Goal: Task Accomplishment & Management: Manage account settings

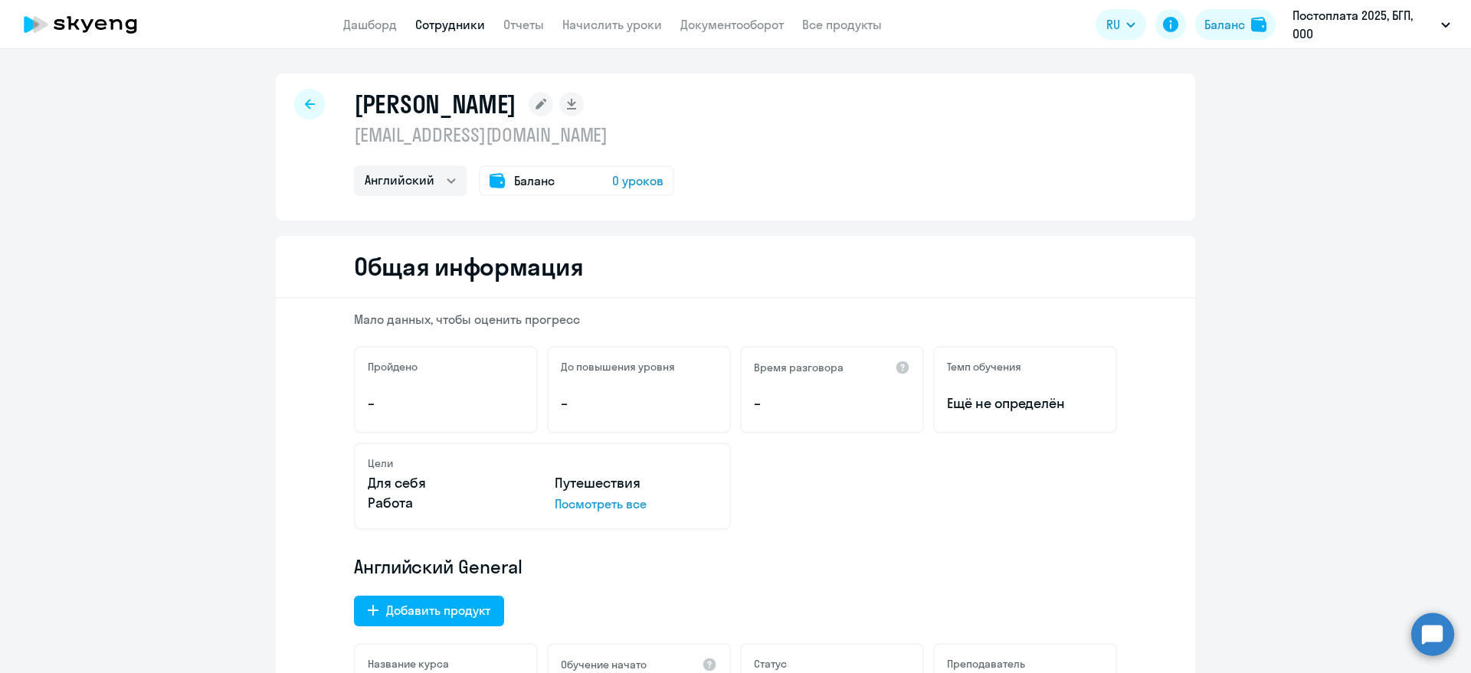
select select "english"
click at [294, 110] on div at bounding box center [309, 104] width 31 height 31
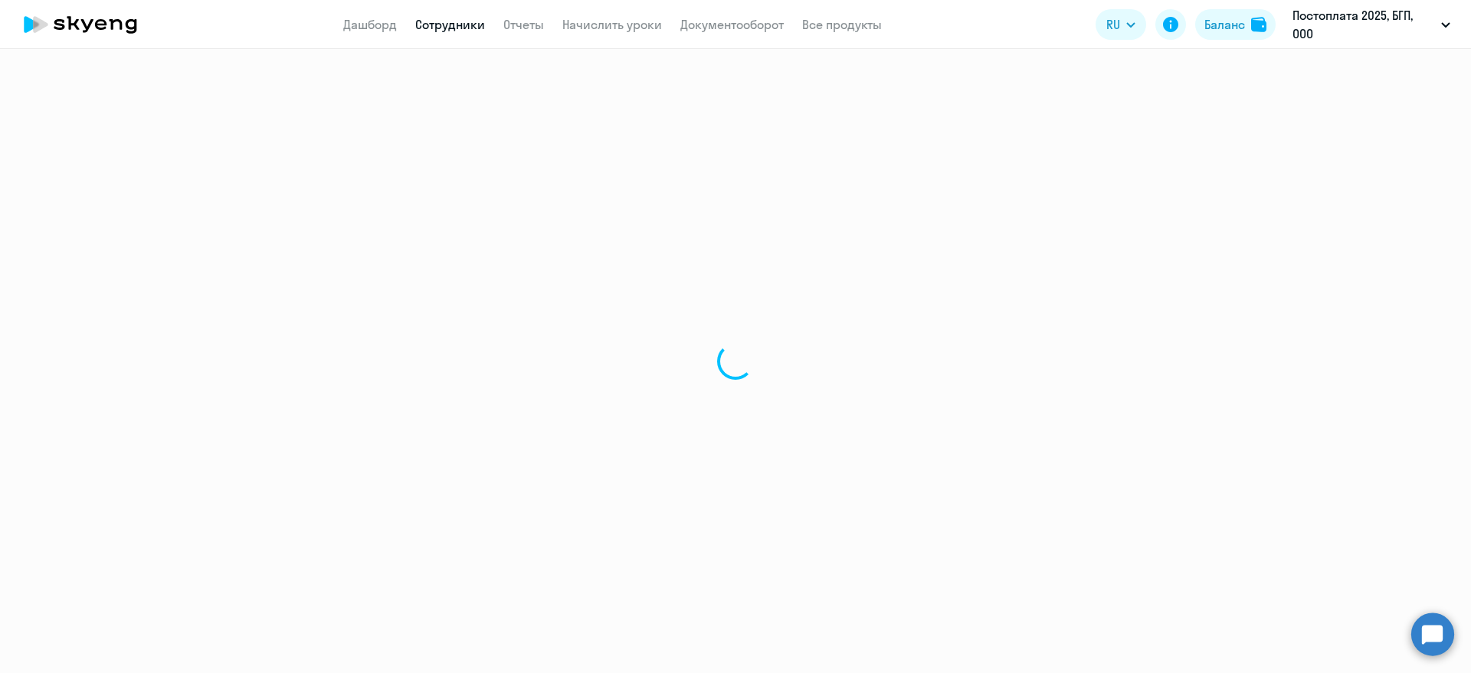
select select "30"
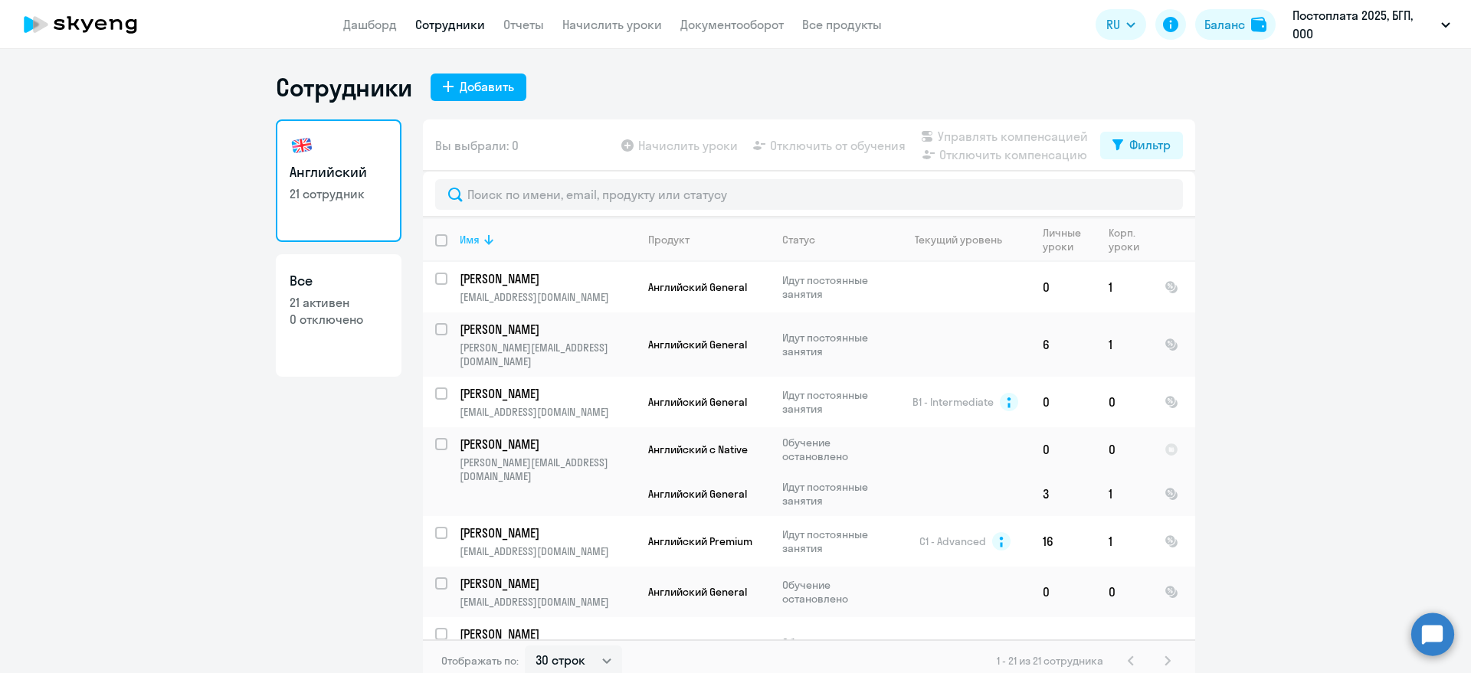
click at [470, 242] on div "Имя" at bounding box center [470, 240] width 20 height 14
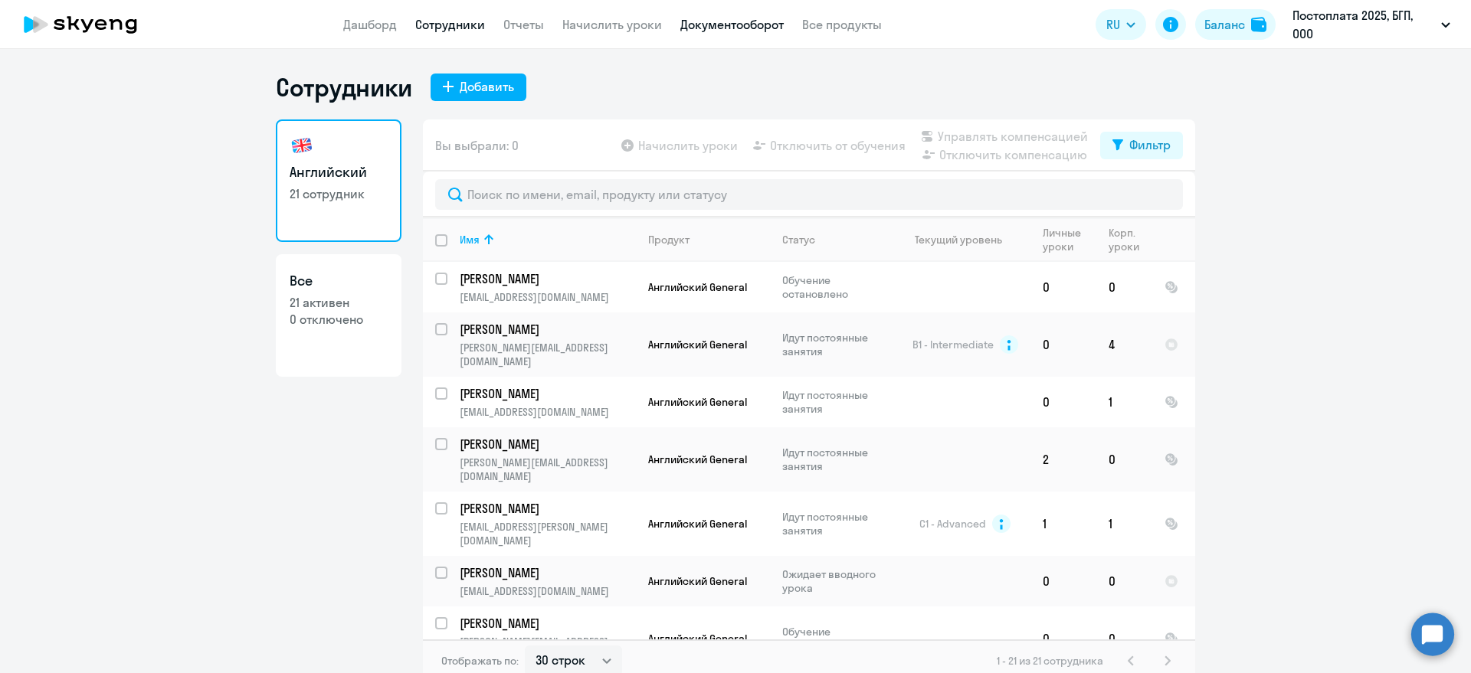
click at [746, 22] on link "Документооборот" at bounding box center [731, 24] width 103 height 15
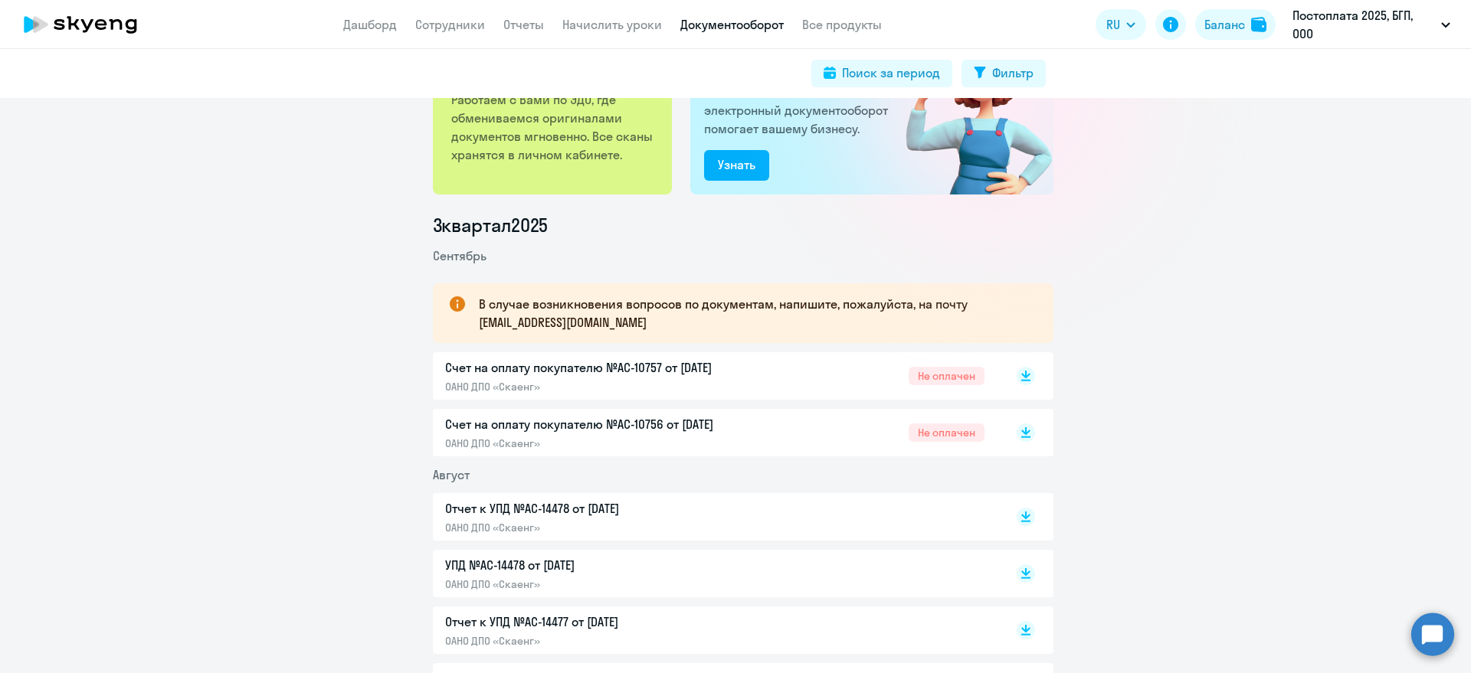
scroll to position [192, 0]
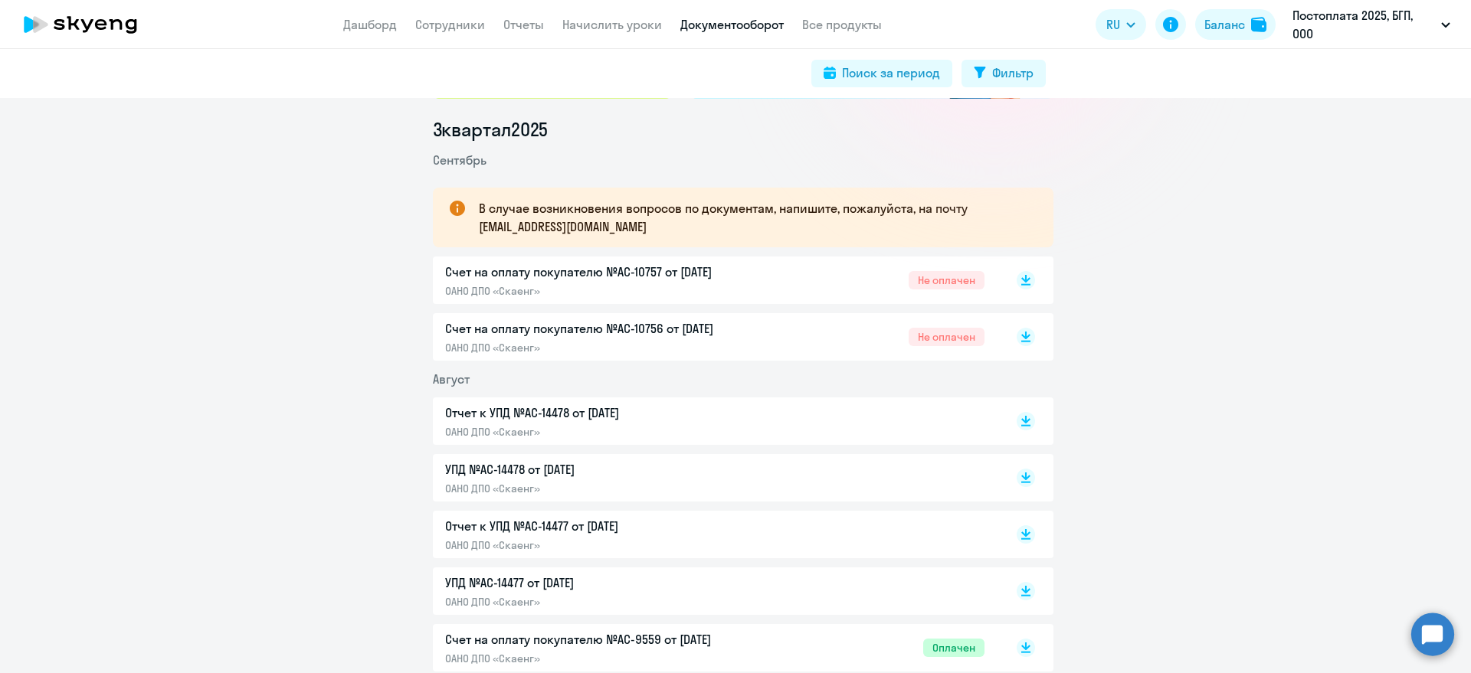
click at [679, 274] on p "Счет на оплату покупателю №AC-10757 от [DATE]" at bounding box center [606, 272] width 322 height 18
click at [600, 331] on p "Счет на оплату покупателю №AC-10756 от [DATE]" at bounding box center [606, 328] width 322 height 18
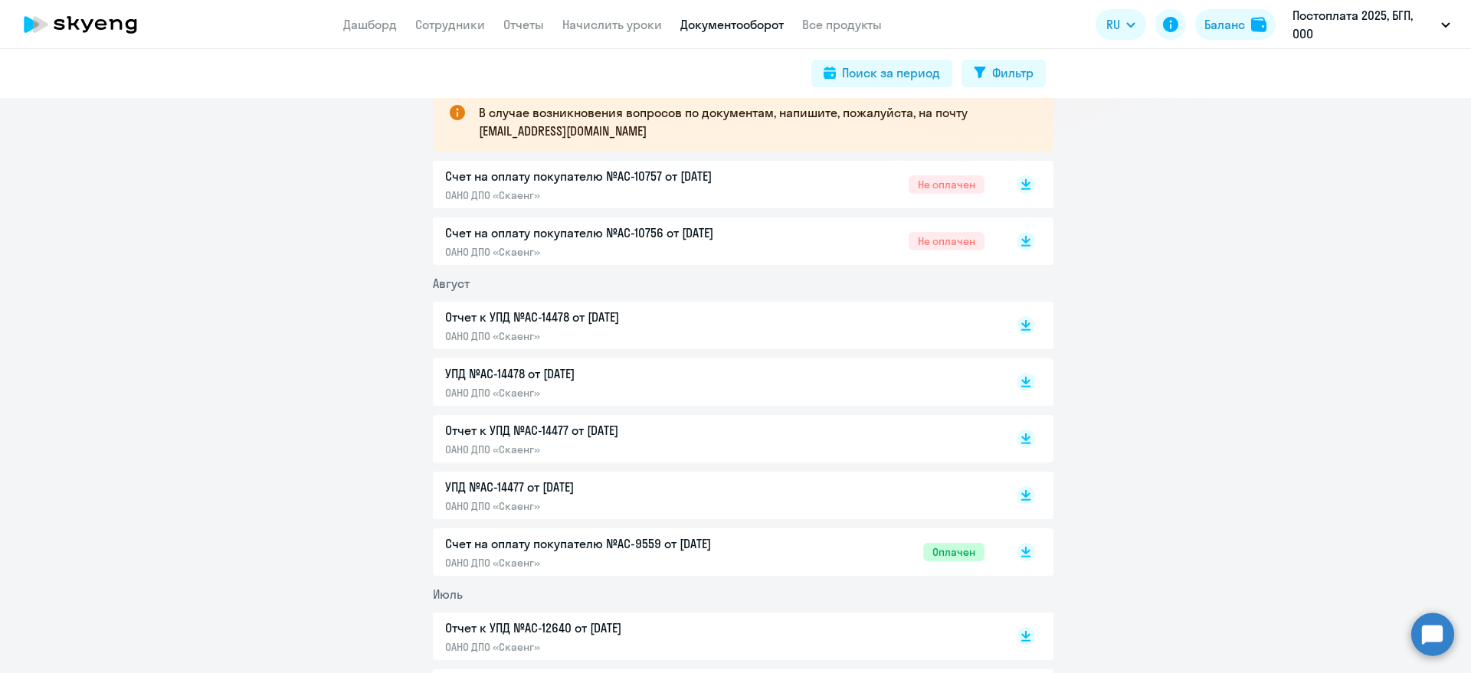
click at [513, 315] on p "Отчет к УПД №AC-14478 от [DATE]" at bounding box center [606, 317] width 322 height 18
click at [477, 432] on p "Отчет к УПД №AC-14477 от [DATE]" at bounding box center [606, 430] width 322 height 18
